Goal: Check status

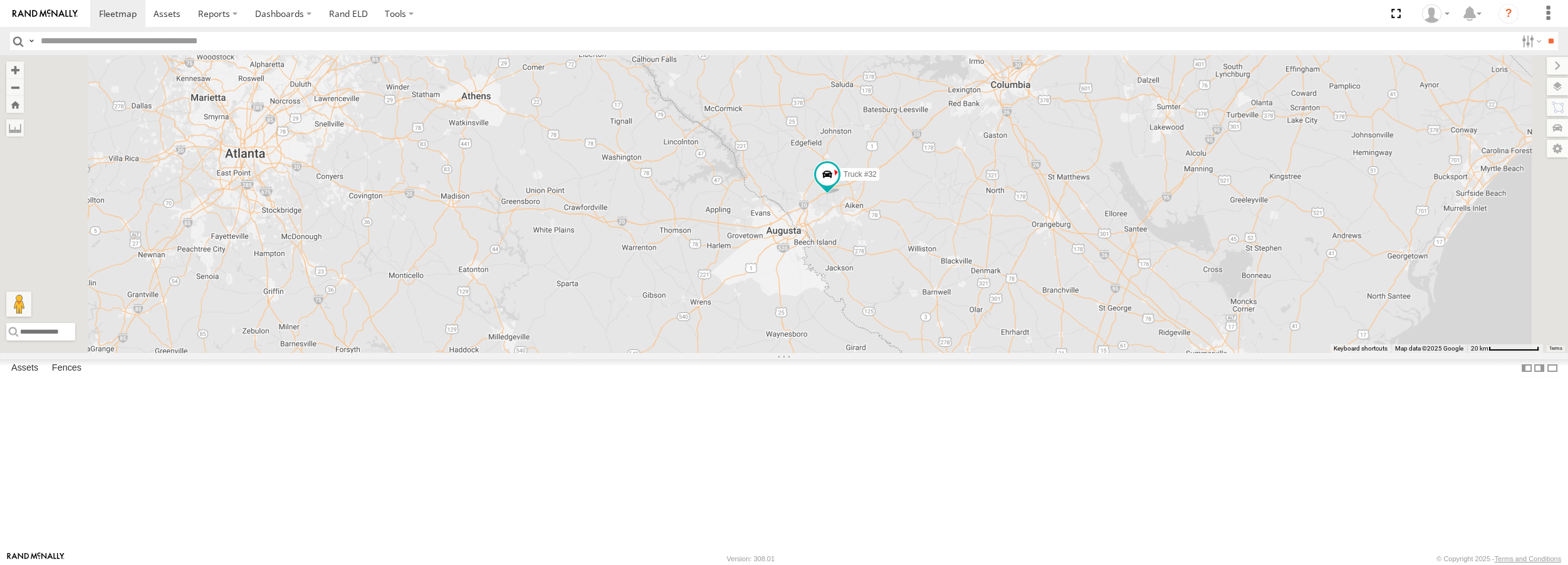
drag, startPoint x: 1036, startPoint y: 162, endPoint x: 1019, endPoint y: 327, distance: 165.9
click at [1019, 327] on div "3 Truck #32" at bounding box center [784, 204] width 1568 height 297
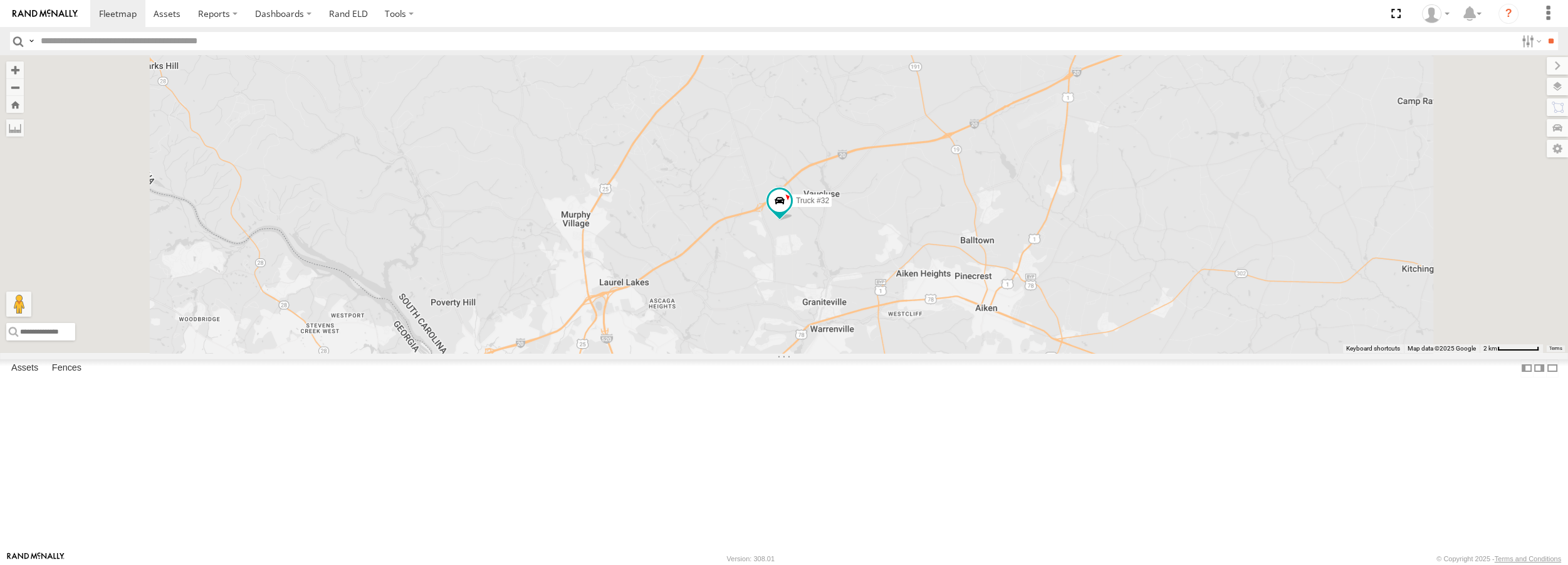
drag, startPoint x: 983, startPoint y: 359, endPoint x: 894, endPoint y: 353, distance: 89.2
click at [894, 352] on div "Truck #32" at bounding box center [784, 204] width 1568 height 297
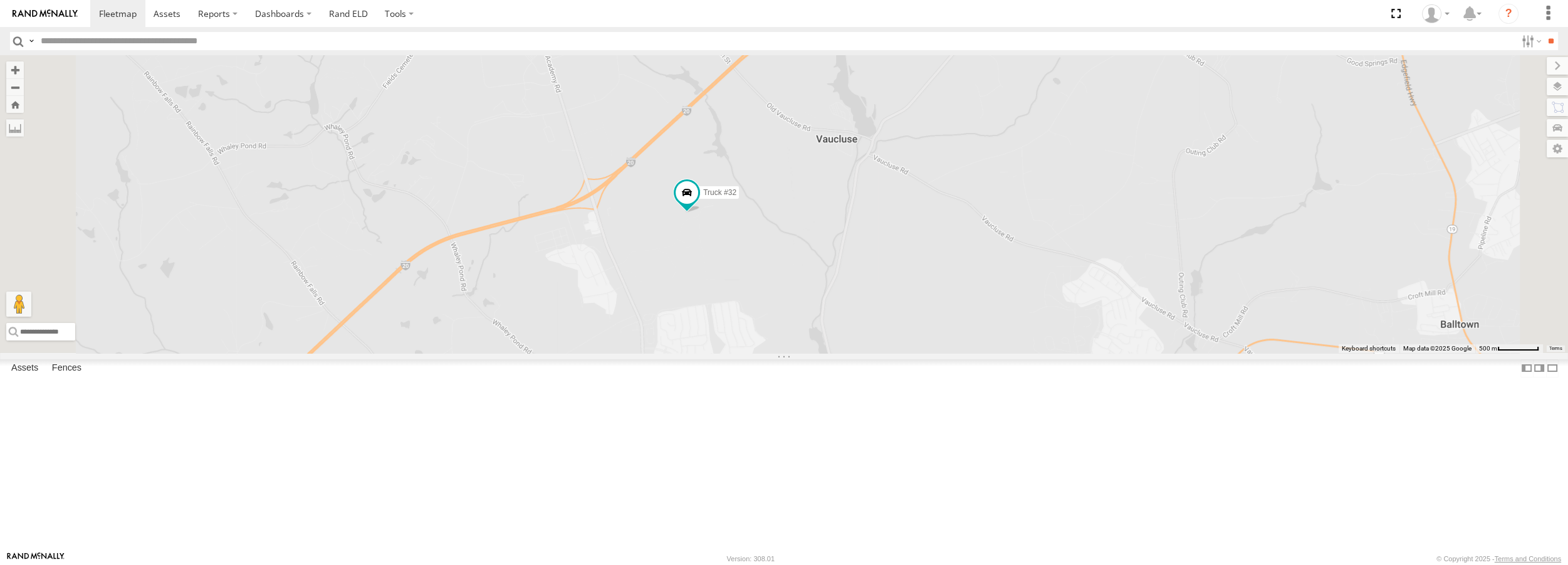
click at [0, 0] on span at bounding box center [0, 0] width 0 height 0
click at [0, 0] on div "All Assets" at bounding box center [0, 0] width 0 height 0
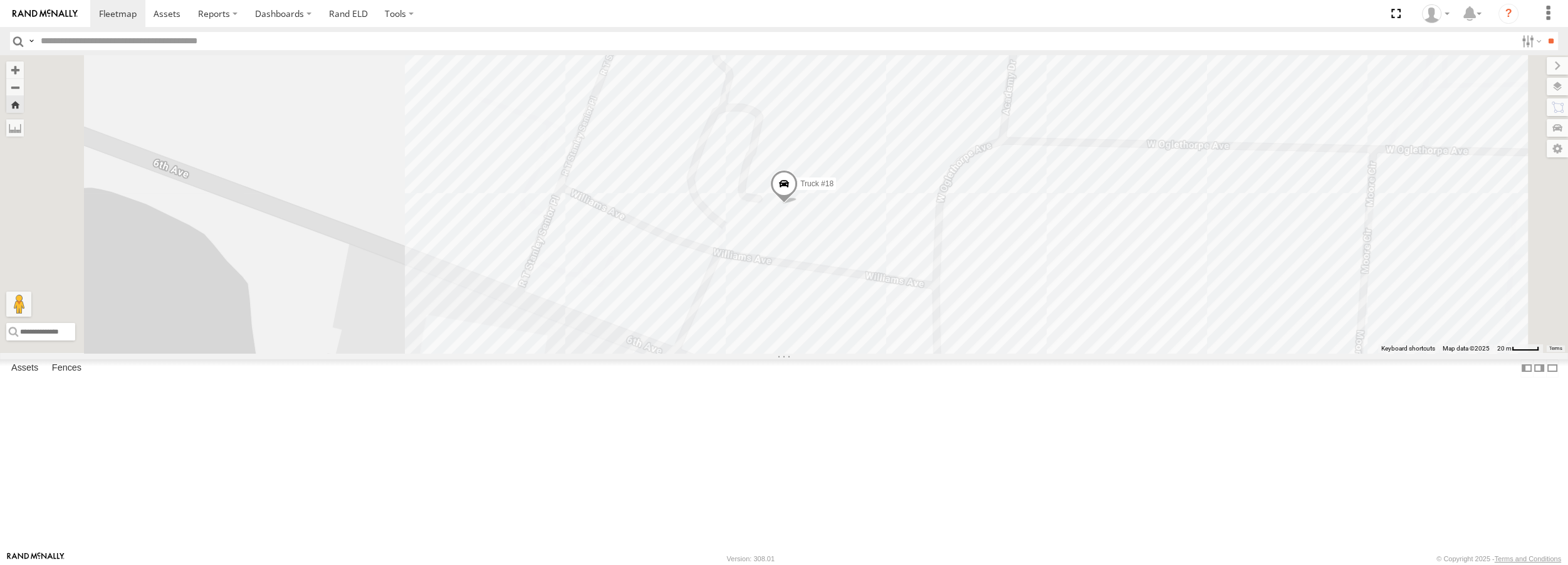
click at [798, 205] on span at bounding box center [784, 188] width 27 height 34
click at [1299, 340] on div "Truck #18 Truck #18 All Assets Home Office 32.20575 , -82.34615 0 [PERSON_NAME]…" at bounding box center [784, 204] width 1568 height 297
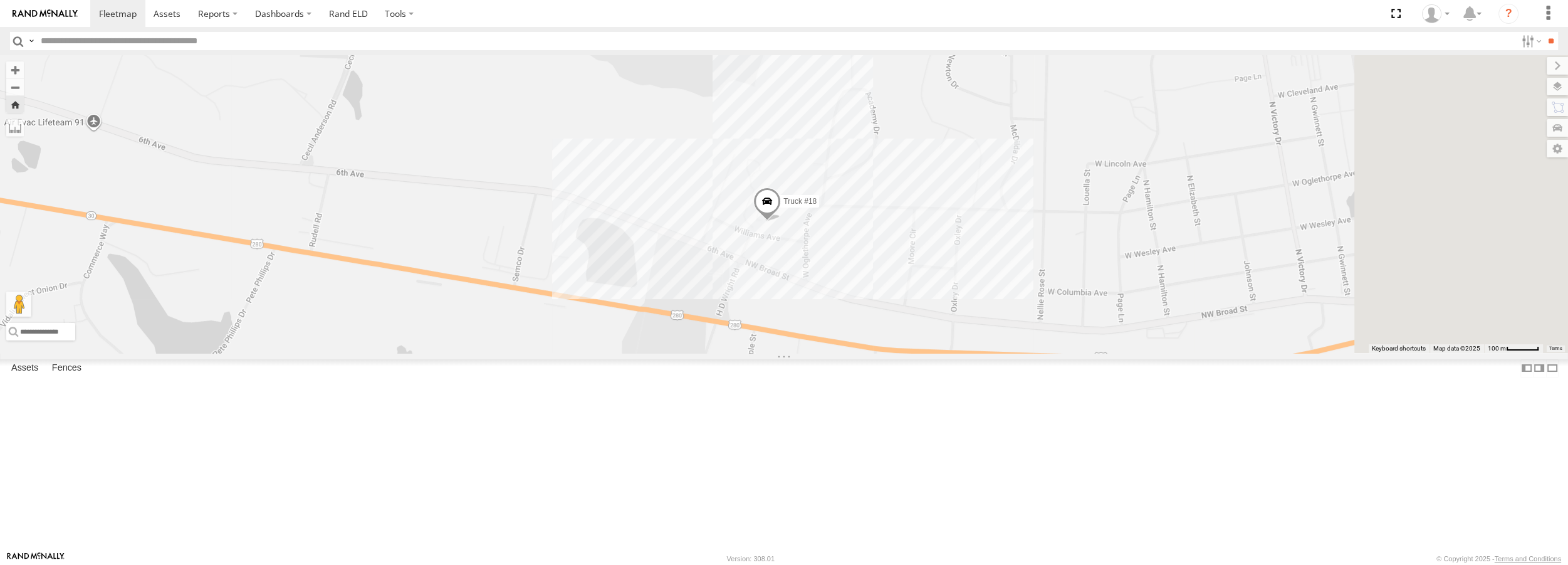
drag, startPoint x: 1193, startPoint y: 412, endPoint x: 884, endPoint y: 394, distance: 309.5
click at [882, 352] on div "Truck #18" at bounding box center [784, 204] width 1568 height 297
